Goal: Task Accomplishment & Management: Complete application form

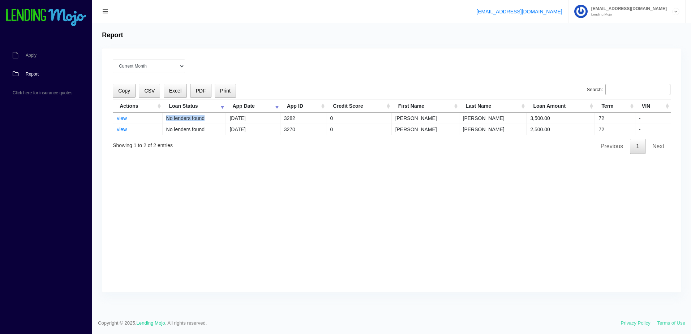
drag, startPoint x: 203, startPoint y: 120, endPoint x: 163, endPoint y: 122, distance: 40.2
click at [163, 122] on td "No lenders found" at bounding box center [195, 117] width 64 height 11
click at [343, 70] on div "Current Month Sep 2025 Aug 2025 Jul 2025 Jun 2025 May 2025 All time" at bounding box center [391, 66] width 557 height 14
click at [45, 57] on link "Apply" at bounding box center [42, 55] width 85 height 19
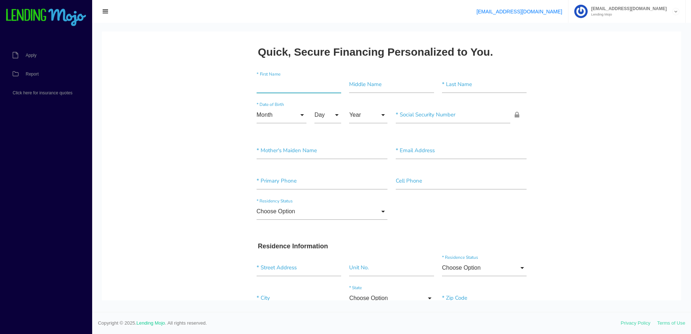
click at [313, 88] on input"] "text" at bounding box center [298, 84] width 85 height 17
paste input"] "NAZANINE"
type input"] "NAZANINE"
click at [379, 87] on input"] "text" at bounding box center [391, 84] width 85 height 17
drag, startPoint x: 458, startPoint y: 86, endPoint x: 384, endPoint y: 108, distance: 76.7
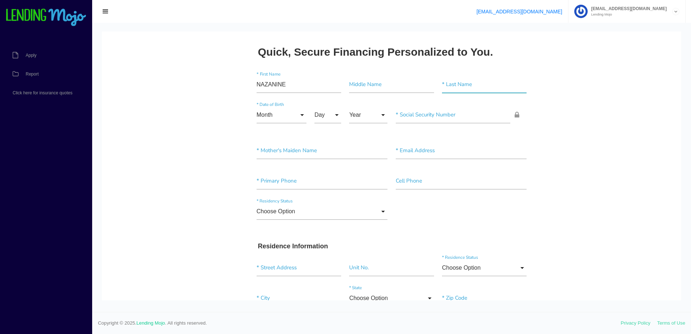
click at [458, 86] on input"] "text" at bounding box center [484, 84] width 85 height 17
paste input"] "[PERSON_NAME]"
type input"] "[PERSON_NAME]"
click at [256, 111] on input "Month" at bounding box center [281, 115] width 50 height 17
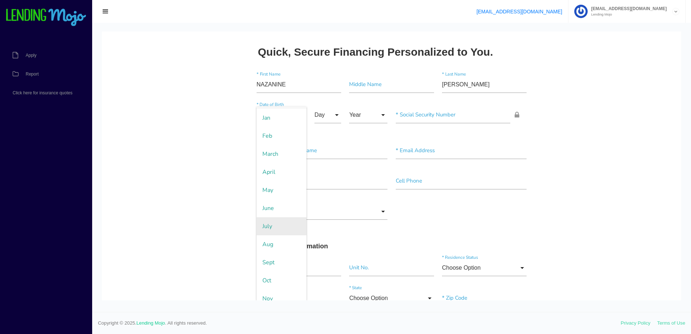
scroll to position [41, 0]
click at [267, 290] on span "Dec" at bounding box center [281, 291] width 50 height 18
type input "Dec"
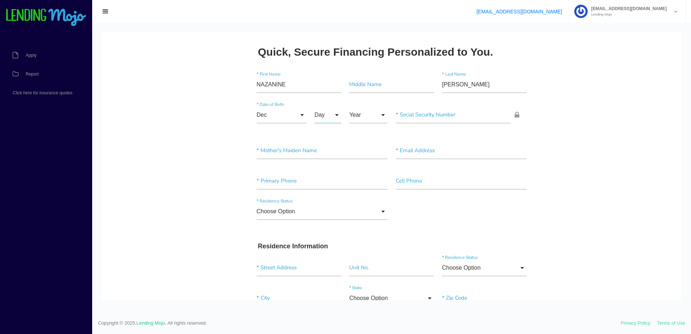
click at [314, 114] on input "Day" at bounding box center [327, 115] width 27 height 17
click at [323, 197] on span "26" at bounding box center [332, 201] width 36 height 18
type input "26"
click at [353, 111] on input "Year" at bounding box center [368, 115] width 38 height 17
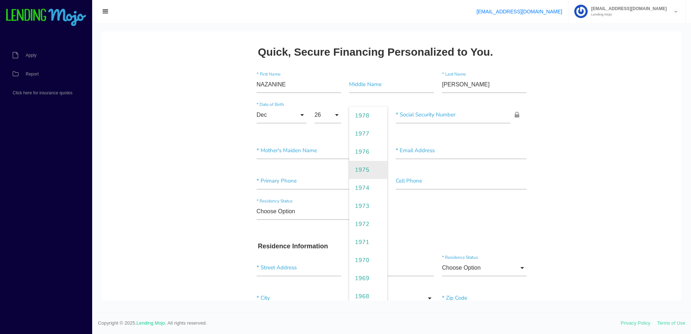
scroll to position [325, 0]
click at [363, 154] on span "1988" at bounding box center [368, 152] width 38 height 18
type input "1988"
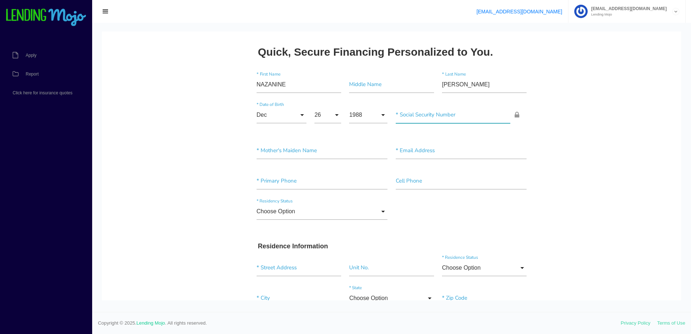
click at [421, 115] on input"] "text" at bounding box center [452, 115] width 115 height 17
type input"] "228-59-0807"
click at [282, 158] on input"] "text" at bounding box center [321, 150] width 131 height 17
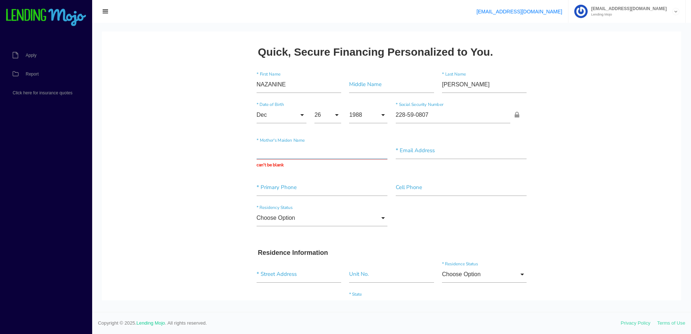
click at [287, 150] on input "text" at bounding box center [321, 150] width 131 height 17
paste input "[PERSON_NAME]"
type input "[PERSON_NAME]"
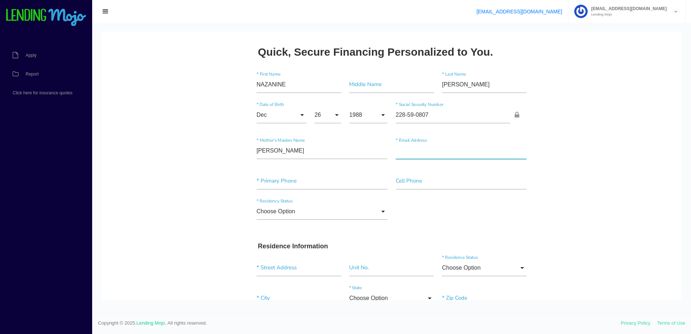
click at [416, 147] on input"] "text" at bounding box center [460, 150] width 131 height 17
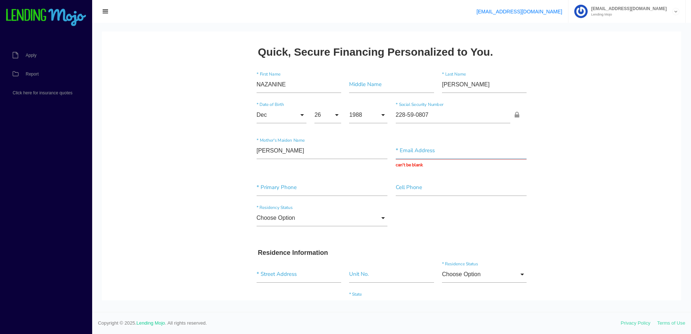
click at [456, 158] on input "text" at bounding box center [460, 150] width 131 height 17
paste input "[EMAIL_ADDRESS][DOMAIN_NAME]"
type input "[EMAIL_ADDRESS][DOMAIN_NAME]"
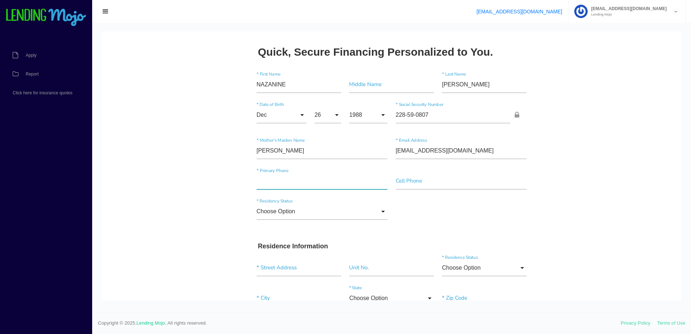
click at [310, 190] on div "* Primary Phone" at bounding box center [321, 183] width 139 height 20
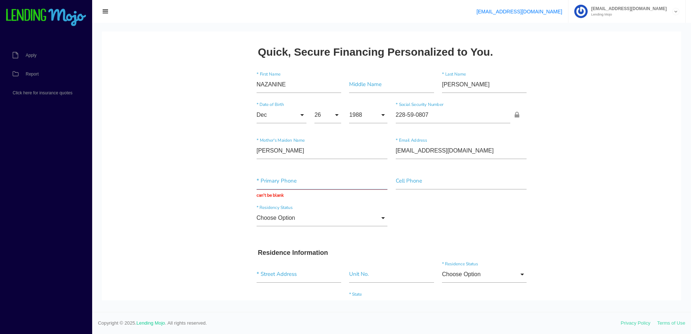
click at [290, 177] on input "text" at bounding box center [321, 181] width 131 height 17
paste input "(727) 851-0___"
click at [263, 180] on input "(727) 851-0___" at bounding box center [321, 181] width 131 height 17
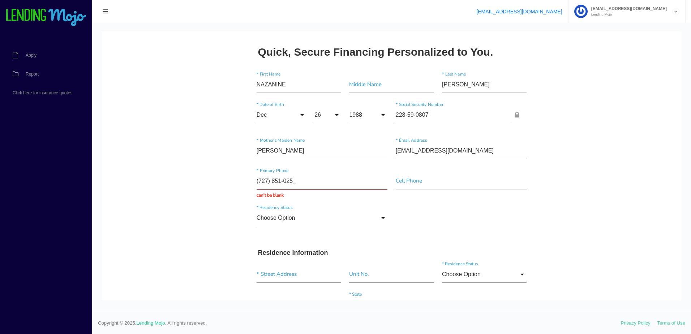
type input "[PHONE_NUMBER]"
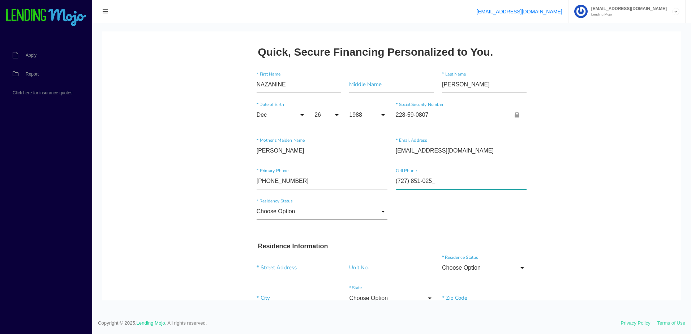
type input"] "[PHONE_NUMBER]"
click at [308, 214] on input "Choose Option" at bounding box center [321, 211] width 131 height 17
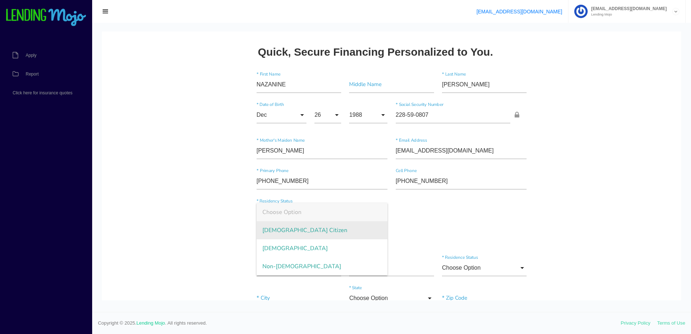
click at [291, 232] on span "US Citizen" at bounding box center [321, 230] width 131 height 18
type input "US Citizen"
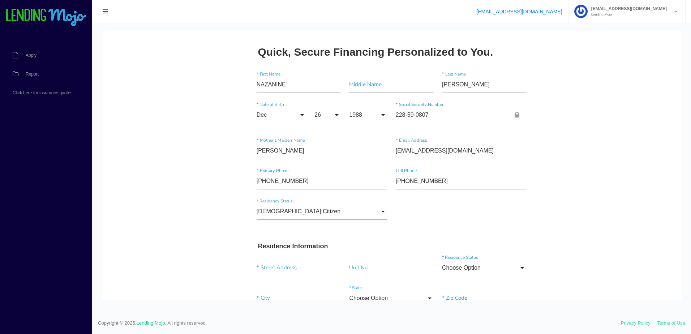
drag, startPoint x: 287, startPoint y: 277, endPoint x: 294, endPoint y: 272, distance: 9.0
click at [287, 277] on div "* Street Address" at bounding box center [298, 269] width 93 height 20
click at [297, 270] on input "text" at bounding box center [298, 267] width 85 height 17
paste input "[STREET_ADDRESS]"
type input "[STREET_ADDRESS]"
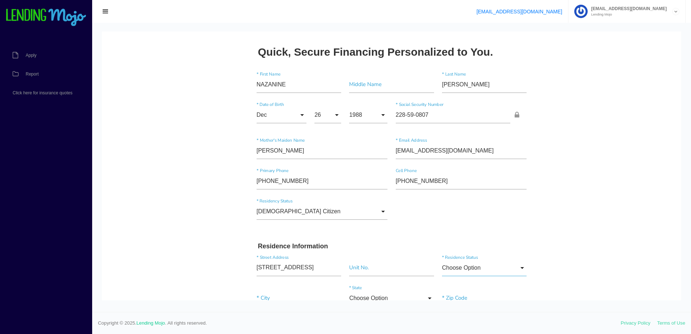
click at [473, 268] on input "Choose Option" at bounding box center [484, 267] width 85 height 17
click at [462, 240] on span "Rent" at bounding box center [484, 249] width 85 height 18
type input "Rent"
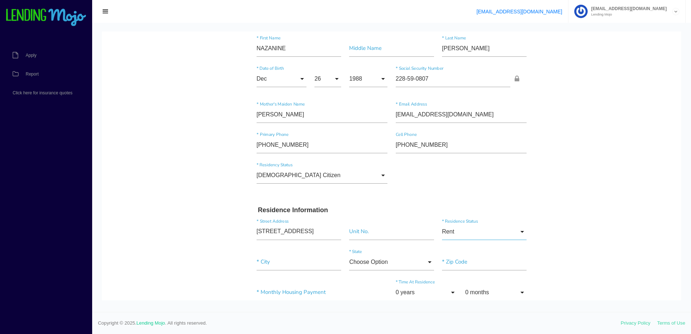
scroll to position [108, 0]
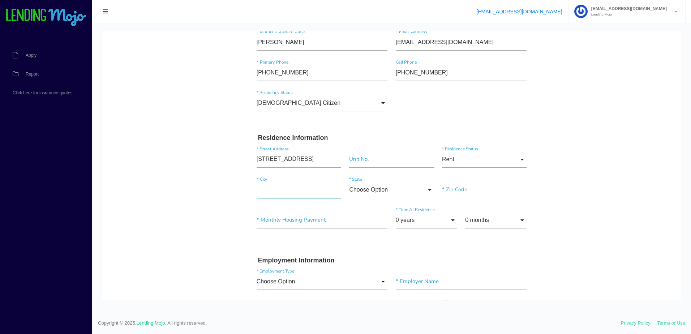
click at [268, 189] on input"] "text" at bounding box center [298, 189] width 85 height 17
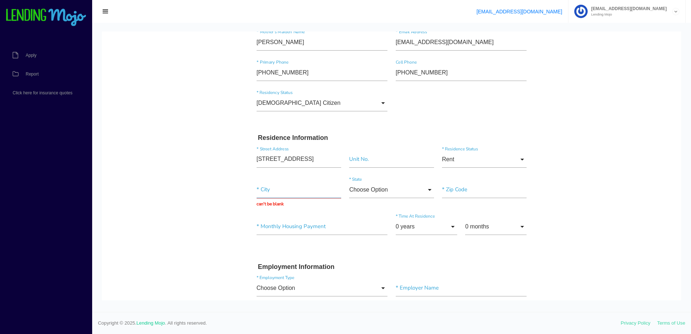
click at [282, 190] on input "text" at bounding box center [298, 189] width 85 height 17
paste input "[PERSON_NAME]"
type input "[PERSON_NAME]"
click at [369, 188] on input "Choose Option" at bounding box center [391, 189] width 85 height 17
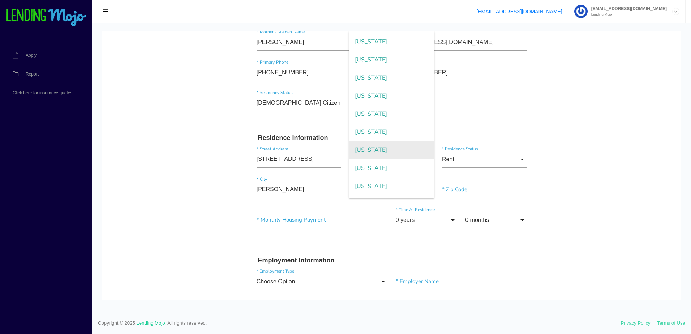
scroll to position [50, 0]
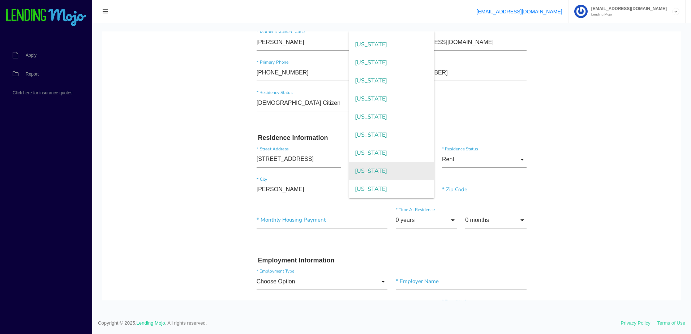
click at [370, 172] on span "Florida" at bounding box center [391, 171] width 85 height 18
type input "Florida"
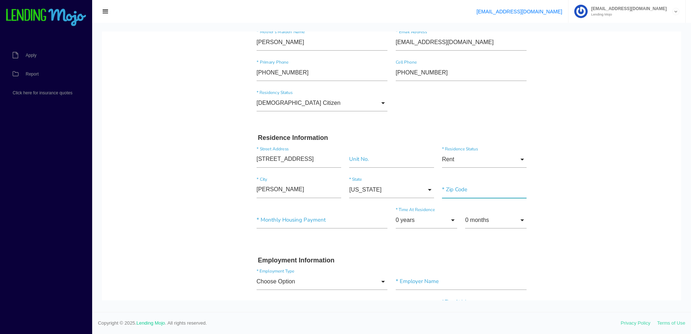
click at [470, 190] on input"] "text" at bounding box center [484, 189] width 85 height 17
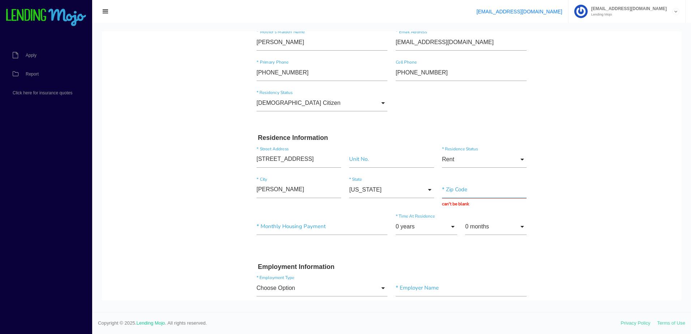
click at [473, 194] on input "text" at bounding box center [484, 189] width 85 height 17
paste input "34669"
type input "34669"
click at [285, 229] on div "* Monthly Housing Payment" at bounding box center [321, 228] width 139 height 20
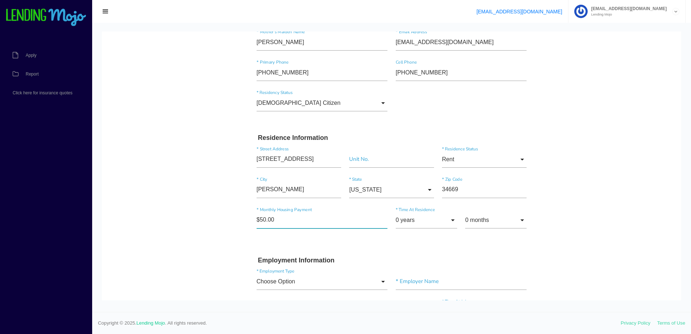
type input"] "$500.00"
click at [417, 222] on input "0 years" at bounding box center [425, 220] width 61 height 17
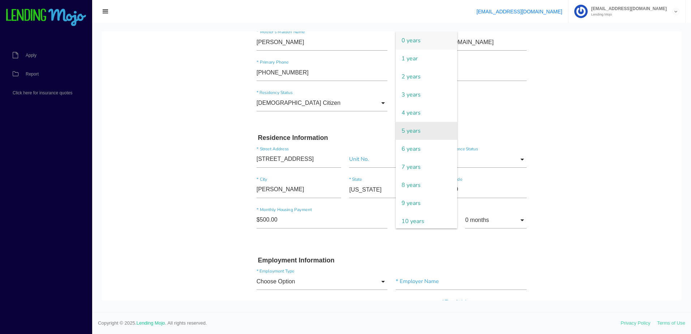
click at [408, 130] on span "5 years" at bounding box center [425, 131] width 61 height 18
type input "5 years"
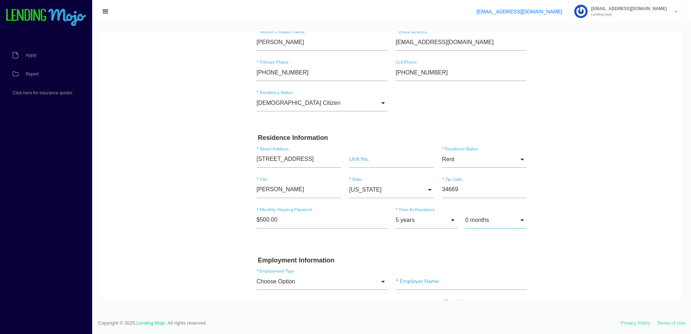
drag, startPoint x: 478, startPoint y: 217, endPoint x: 480, endPoint y: 209, distance: 9.0
click at [478, 219] on input "0 months" at bounding box center [495, 220] width 61 height 17
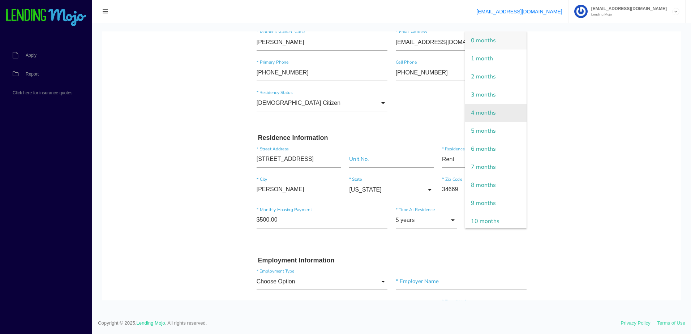
click at [484, 112] on span "4 months" at bounding box center [495, 113] width 61 height 18
type input "4 months"
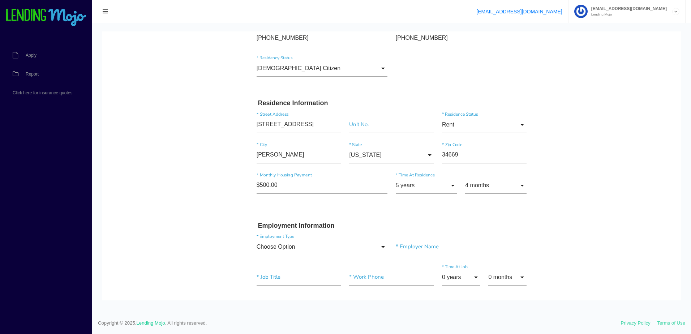
scroll to position [253, 0]
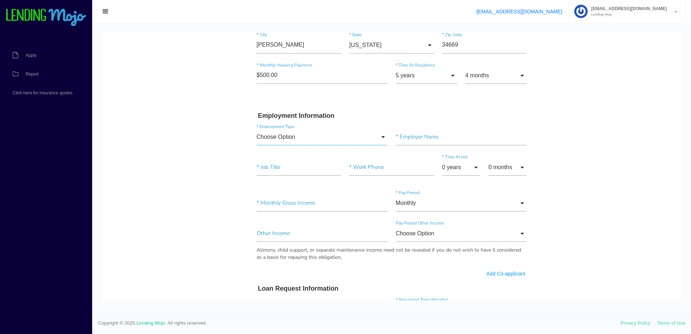
click at [303, 140] on input "Choose Option" at bounding box center [321, 137] width 131 height 17
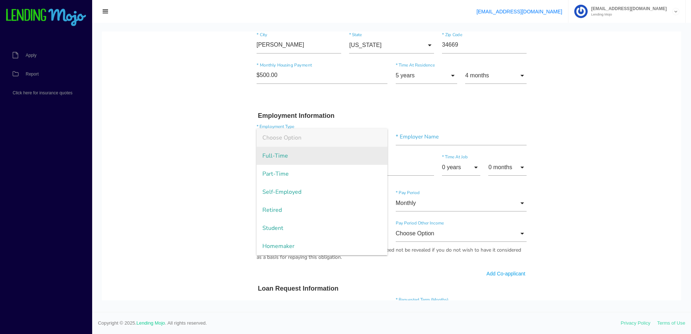
click at [291, 161] on span "Full-Time" at bounding box center [321, 156] width 131 height 18
type input "Full-Time"
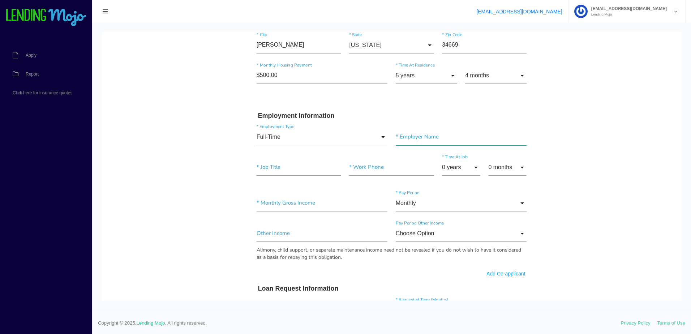
click at [425, 140] on input"] "text" at bounding box center [460, 137] width 131 height 17
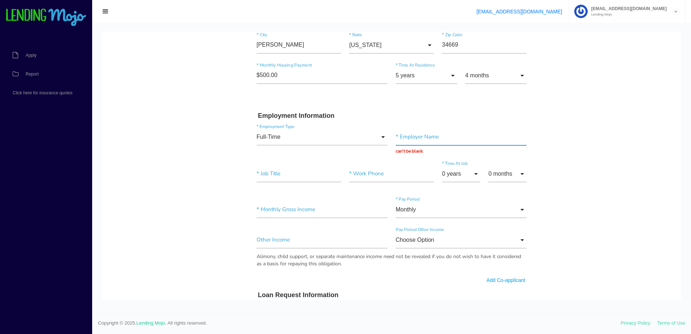
click at [428, 140] on input "text" at bounding box center [460, 137] width 131 height 17
type input "Full Time"
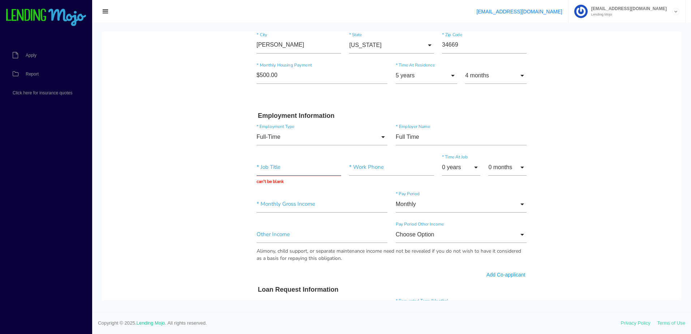
click at [266, 166] on input "text" at bounding box center [298, 167] width 85 height 17
paste input "Stylist"
type input "Stylist"
drag, startPoint x: 392, startPoint y: 166, endPoint x: 395, endPoint y: 173, distance: 7.4
click at [392, 166] on input"] "text" at bounding box center [391, 167] width 85 height 17
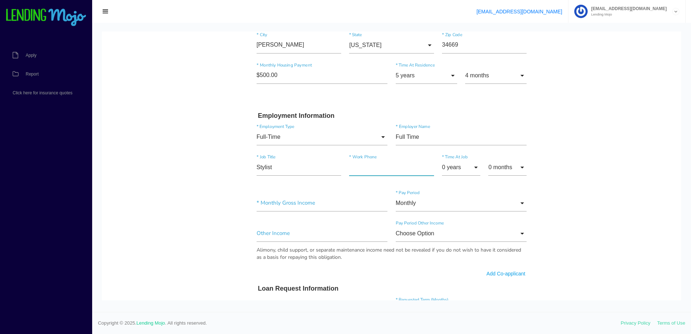
paste input"] "[PHONE_NUMBER]"
type input"] "[PHONE_NUMBER]"
click at [453, 164] on input "0 years" at bounding box center [461, 167] width 38 height 17
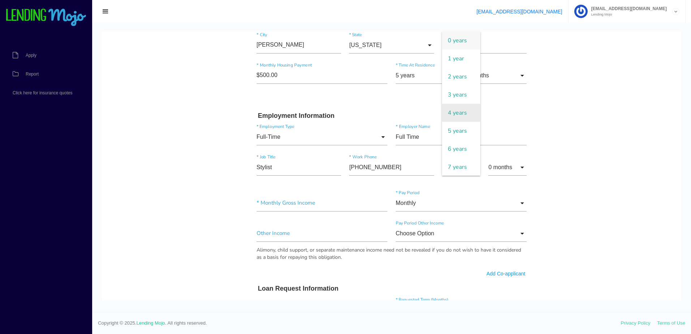
click at [453, 114] on span "4 years" at bounding box center [461, 113] width 38 height 18
type input "4 years"
click at [502, 168] on input "0 months" at bounding box center [507, 167] width 38 height 17
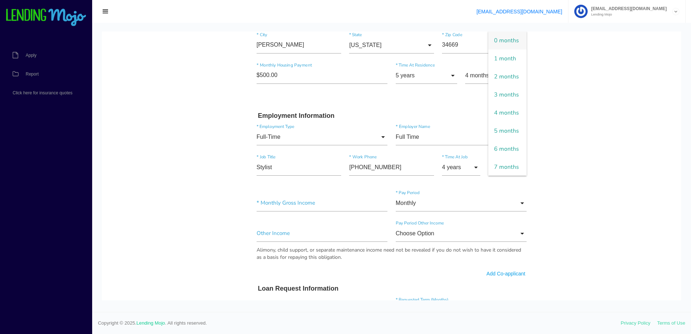
click at [598, 157] on body "Quick, Secure Financing Personalized to You. NAZANINE * First Name Middle Name …" at bounding box center [391, 180] width 579 height 802
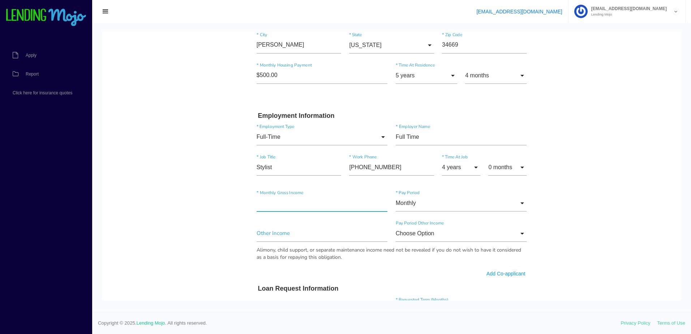
click at [311, 204] on input"] "text" at bounding box center [321, 203] width 131 height 17
type input"] "$5,000.00"
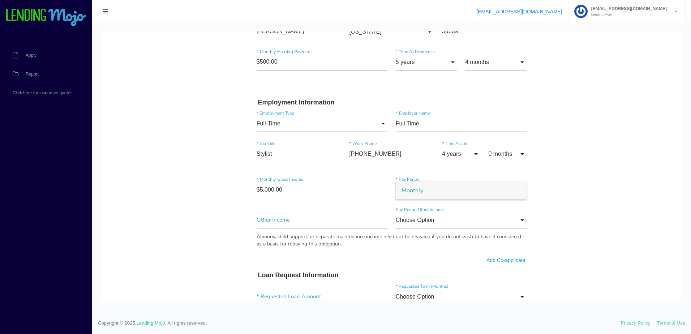
scroll to position [267, 0]
click at [419, 187] on span "Monthly" at bounding box center [460, 189] width 131 height 18
click at [199, 223] on body "Quick, Secure Financing Personalized to You. NAZANINE * First Name Middle Name …" at bounding box center [391, 165] width 579 height 802
click at [316, 223] on input"] "text" at bounding box center [321, 219] width 131 height 17
click at [174, 226] on body "Quick, Secure Financing Personalized to You. NAZANINE * First Name Middle Name …" at bounding box center [391, 165] width 579 height 802
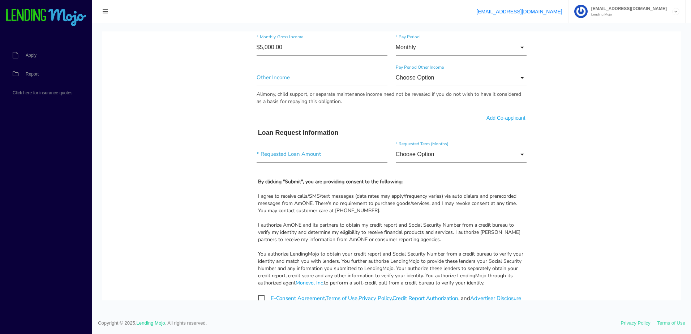
scroll to position [412, 0]
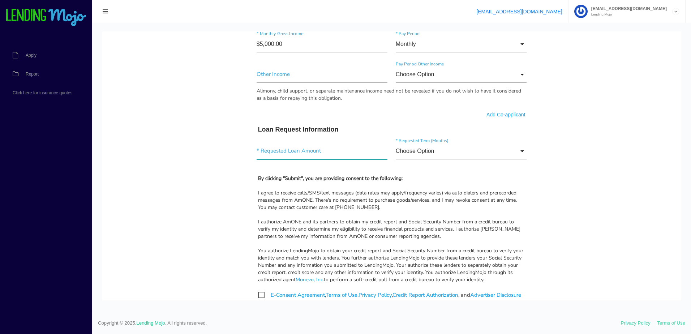
click at [293, 155] on input"] "text" at bounding box center [321, 151] width 131 height 17
type input"] "$2,500.00"
click at [479, 154] on input "Choose Option" at bounding box center [460, 151] width 131 height 17
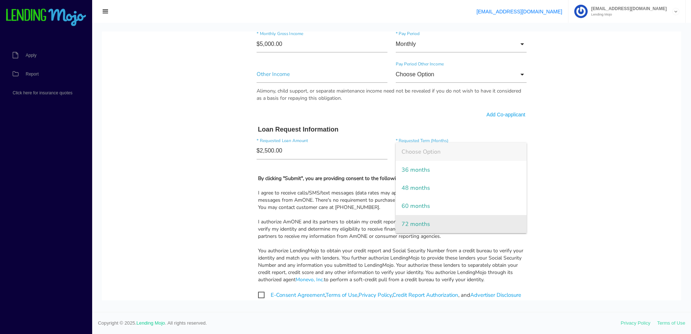
click at [436, 225] on span "72 months" at bounding box center [460, 224] width 131 height 18
type input "72 months"
click at [261, 293] on span "E-Consent Agreement , Terms of Use , Privacy Policy , Credit Report Authorizati…" at bounding box center [389, 294] width 263 height 9
checkbox input "true"
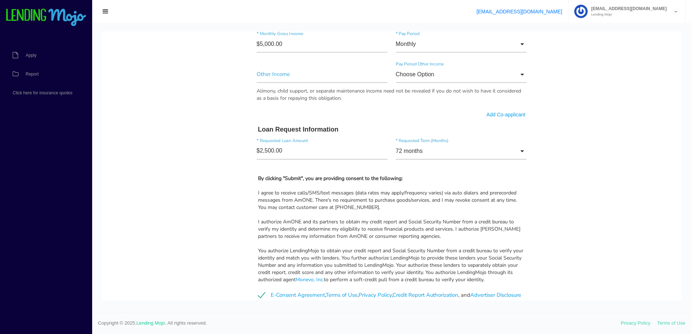
scroll to position [541, 0]
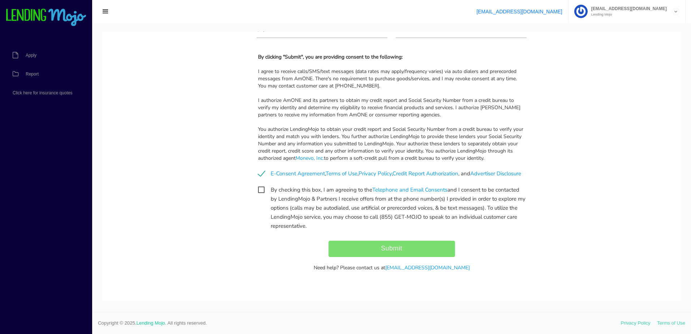
click at [258, 190] on span "By checking this box, I am agreeing to the Telephone and Email Consents and I c…" at bounding box center [391, 189] width 267 height 9
checkbox input "true"
click at [380, 248] on input "Submit" at bounding box center [391, 249] width 126 height 16
type input "Submit"
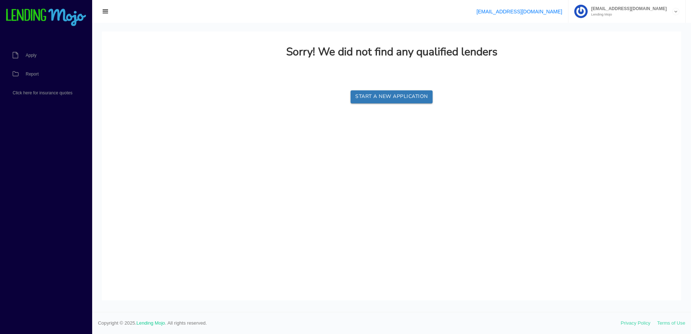
scroll to position [0, 0]
click at [34, 74] on span "Report" at bounding box center [32, 74] width 13 height 4
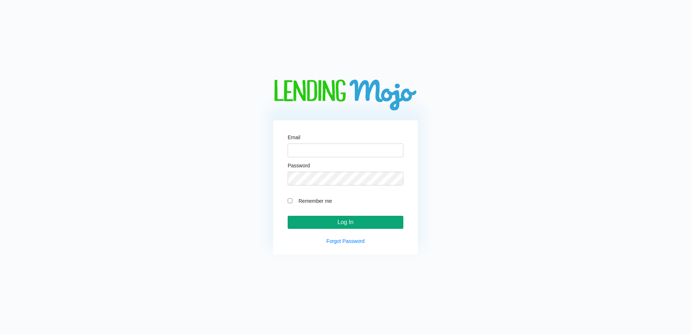
type input "[EMAIL_ADDRESS][DOMAIN_NAME]"
click at [336, 227] on input "Log In" at bounding box center [345, 222] width 116 height 13
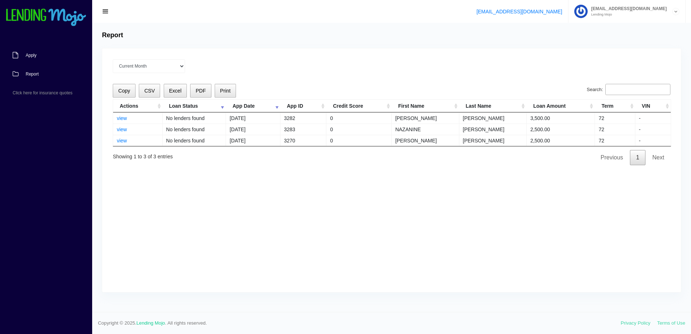
click at [27, 57] on span "Apply" at bounding box center [31, 55] width 11 height 4
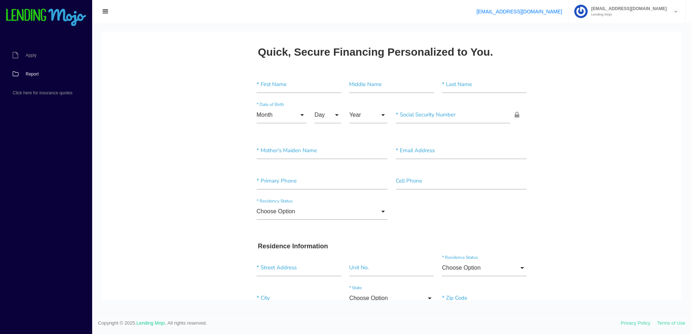
click at [34, 76] on span "Report" at bounding box center [32, 74] width 13 height 4
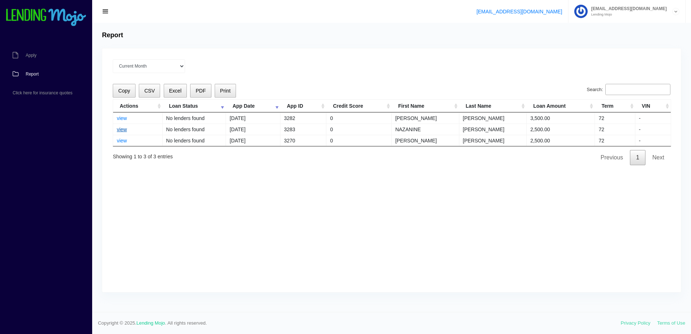
click at [123, 131] on link "view" at bounding box center [122, 129] width 10 height 6
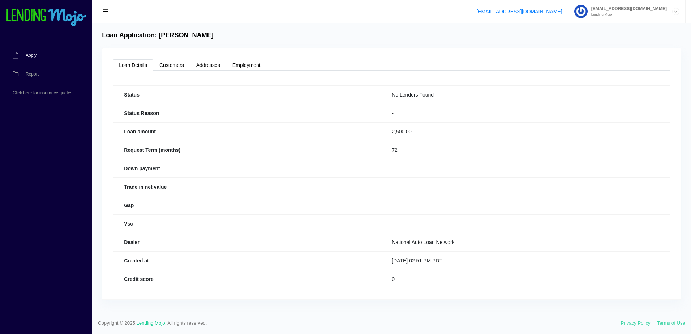
click at [33, 58] on link "Apply" at bounding box center [42, 55] width 85 height 19
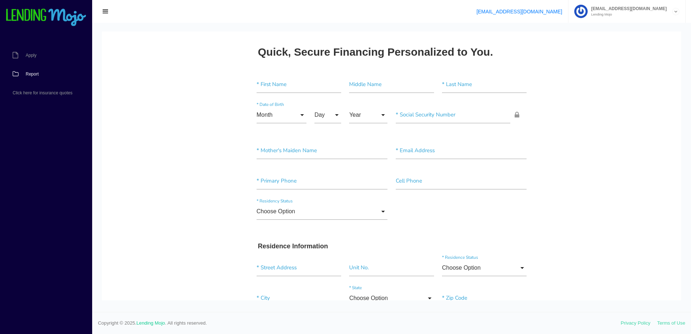
click at [32, 77] on link "Report" at bounding box center [42, 74] width 85 height 19
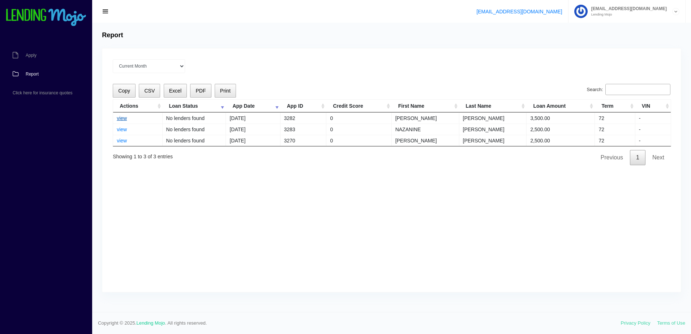
click at [121, 117] on link "view" at bounding box center [122, 118] width 10 height 6
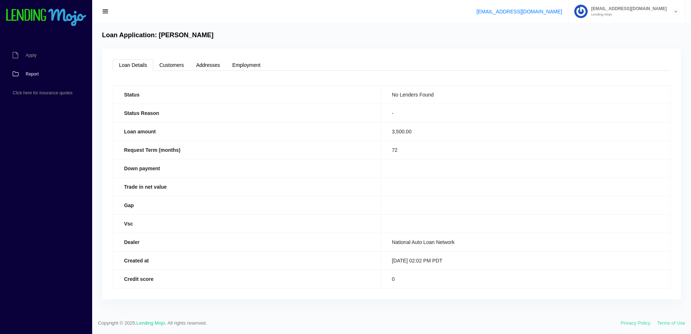
click at [37, 70] on link "Report" at bounding box center [42, 74] width 85 height 19
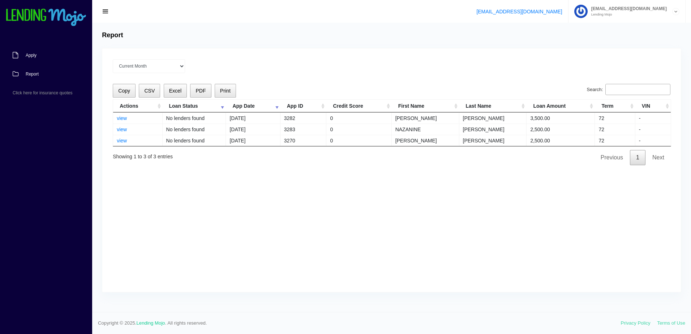
click at [44, 55] on link "Apply" at bounding box center [42, 55] width 85 height 19
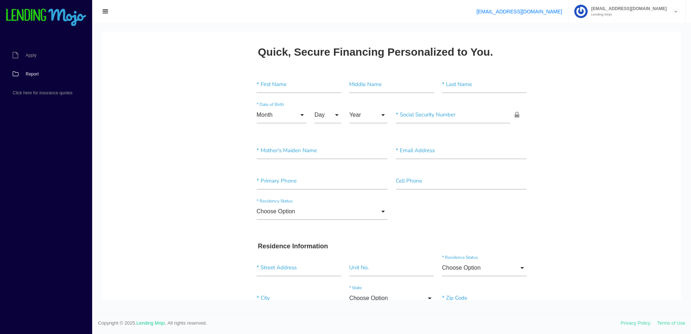
click at [31, 76] on span "Report" at bounding box center [32, 74] width 13 height 4
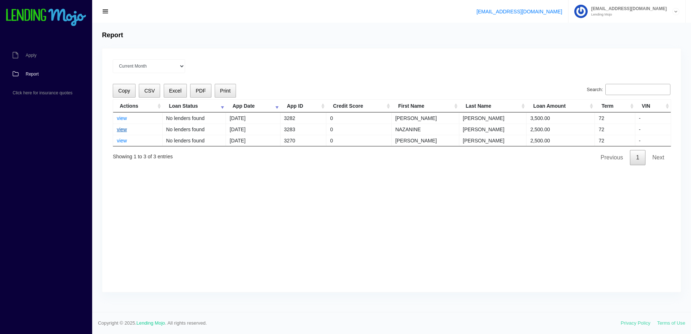
click at [124, 130] on link "view" at bounding box center [122, 129] width 10 height 6
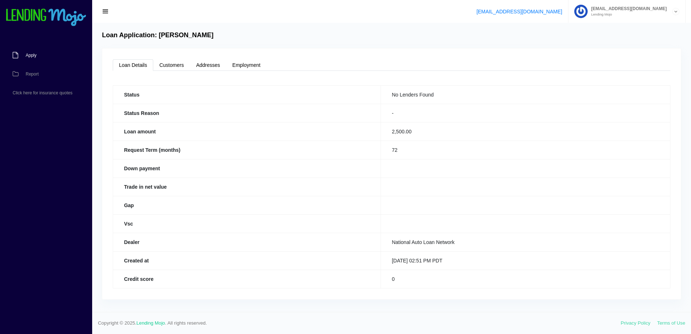
click at [36, 56] on span "Apply" at bounding box center [31, 55] width 11 height 4
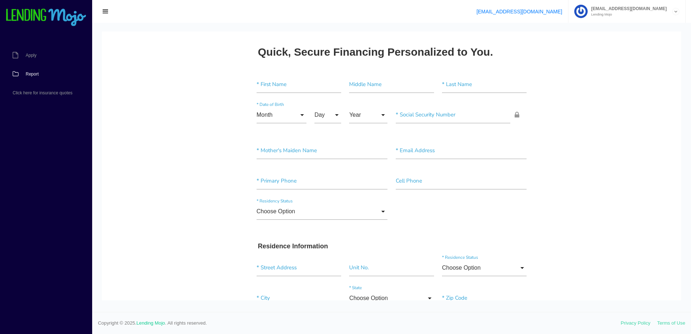
click at [36, 74] on span "Report" at bounding box center [32, 74] width 13 height 4
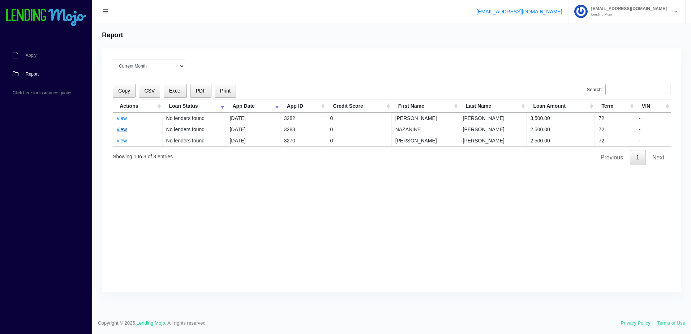
click at [124, 129] on link "view" at bounding box center [122, 129] width 10 height 6
